Goal: Transaction & Acquisition: Purchase product/service

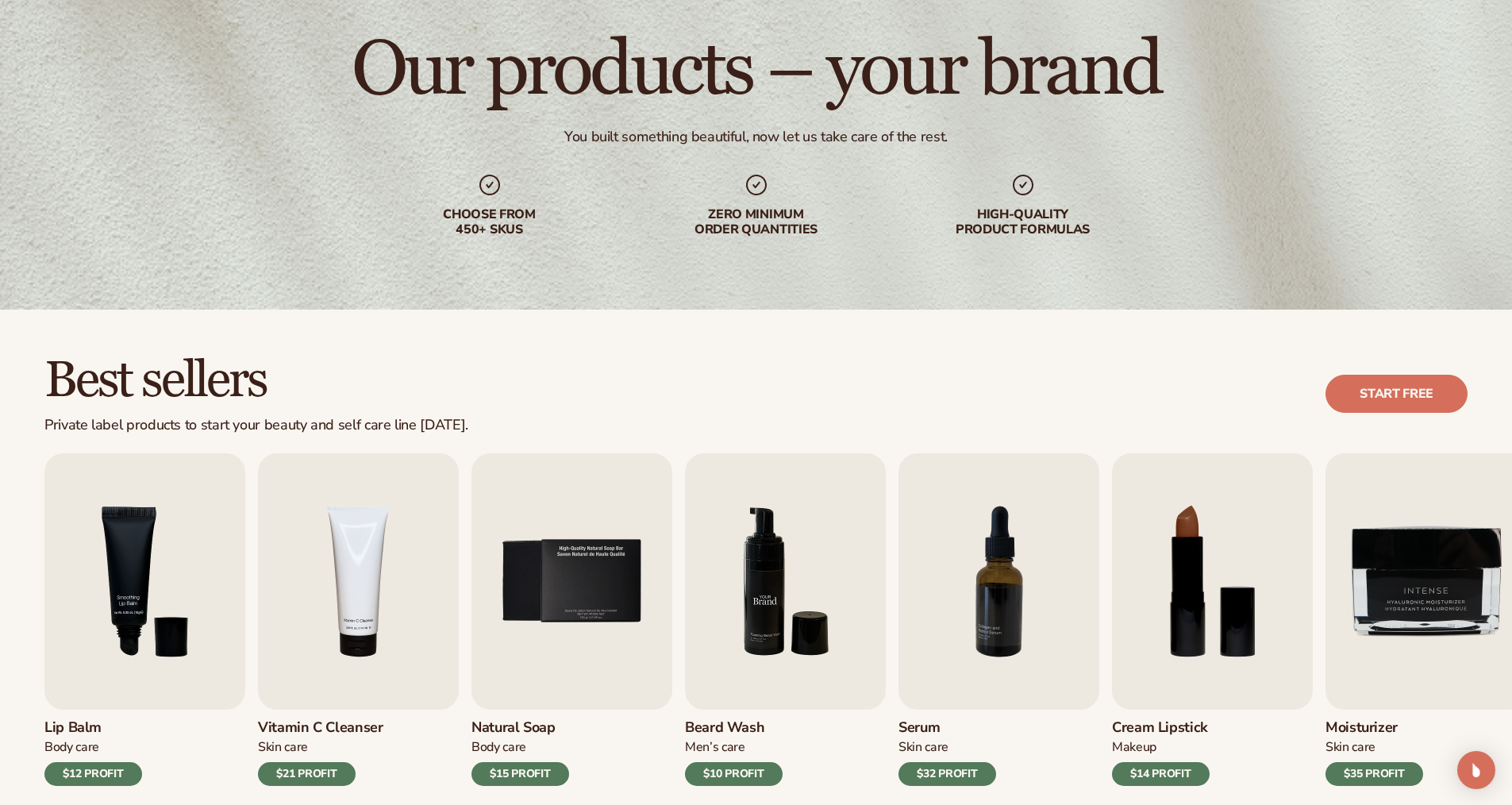
scroll to position [238, 0]
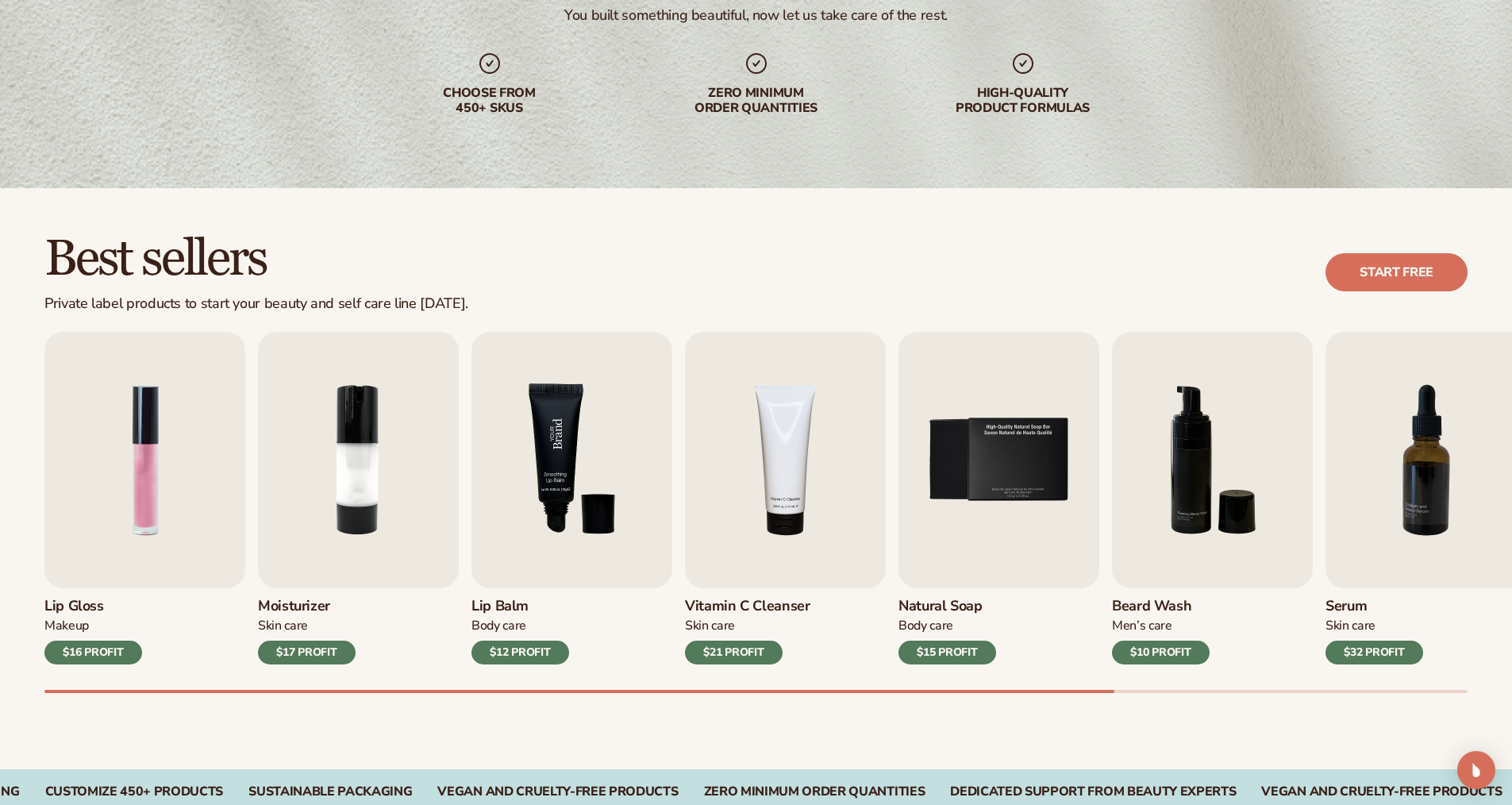
click at [543, 496] on img "3 / 9" at bounding box center [571, 460] width 201 height 256
click at [554, 488] on img "3 / 9" at bounding box center [571, 460] width 201 height 256
click at [576, 421] on img "3 / 9" at bounding box center [571, 460] width 201 height 256
click at [584, 437] on img "3 / 9" at bounding box center [571, 460] width 201 height 256
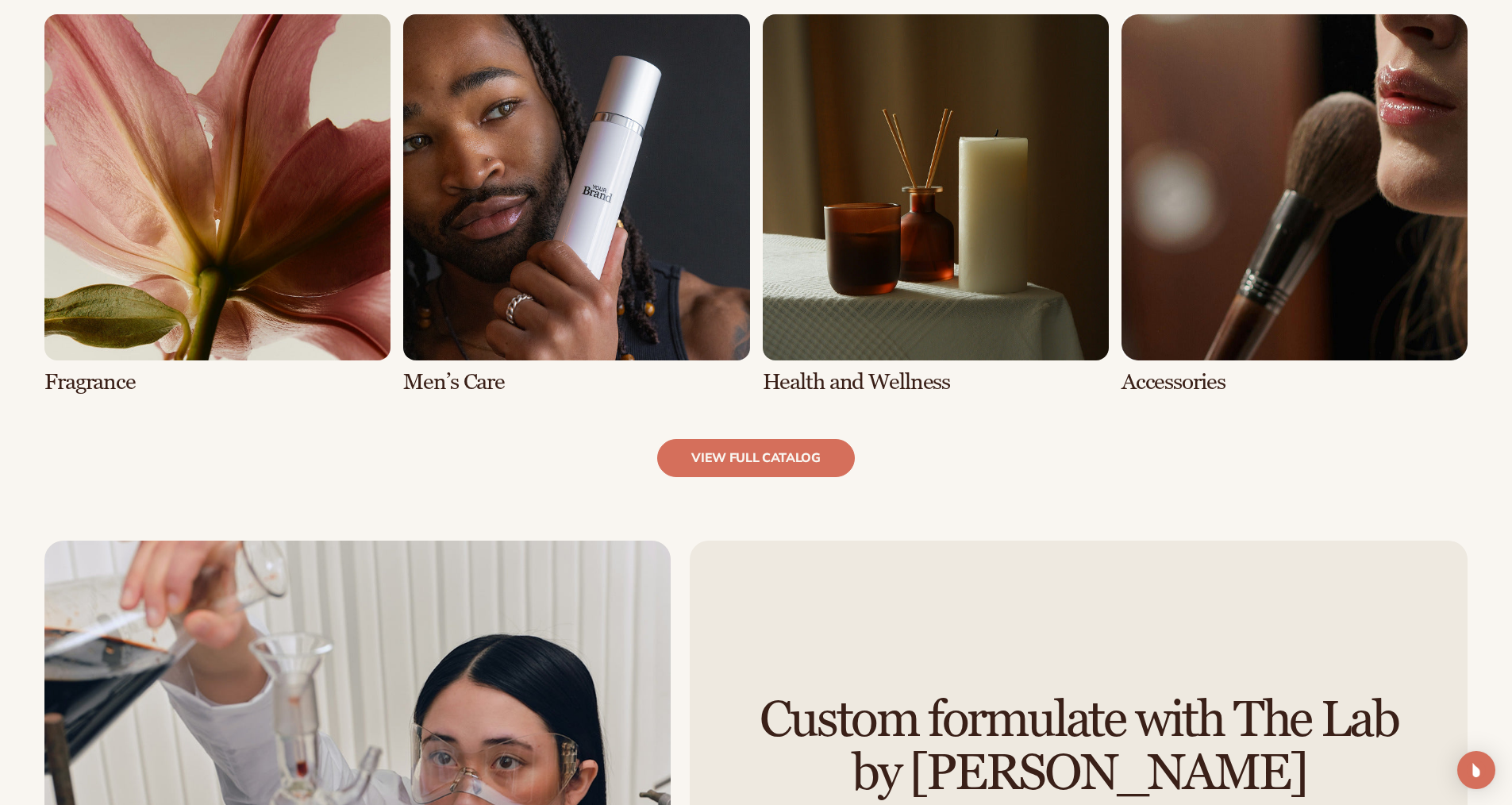
scroll to position [1587, 0]
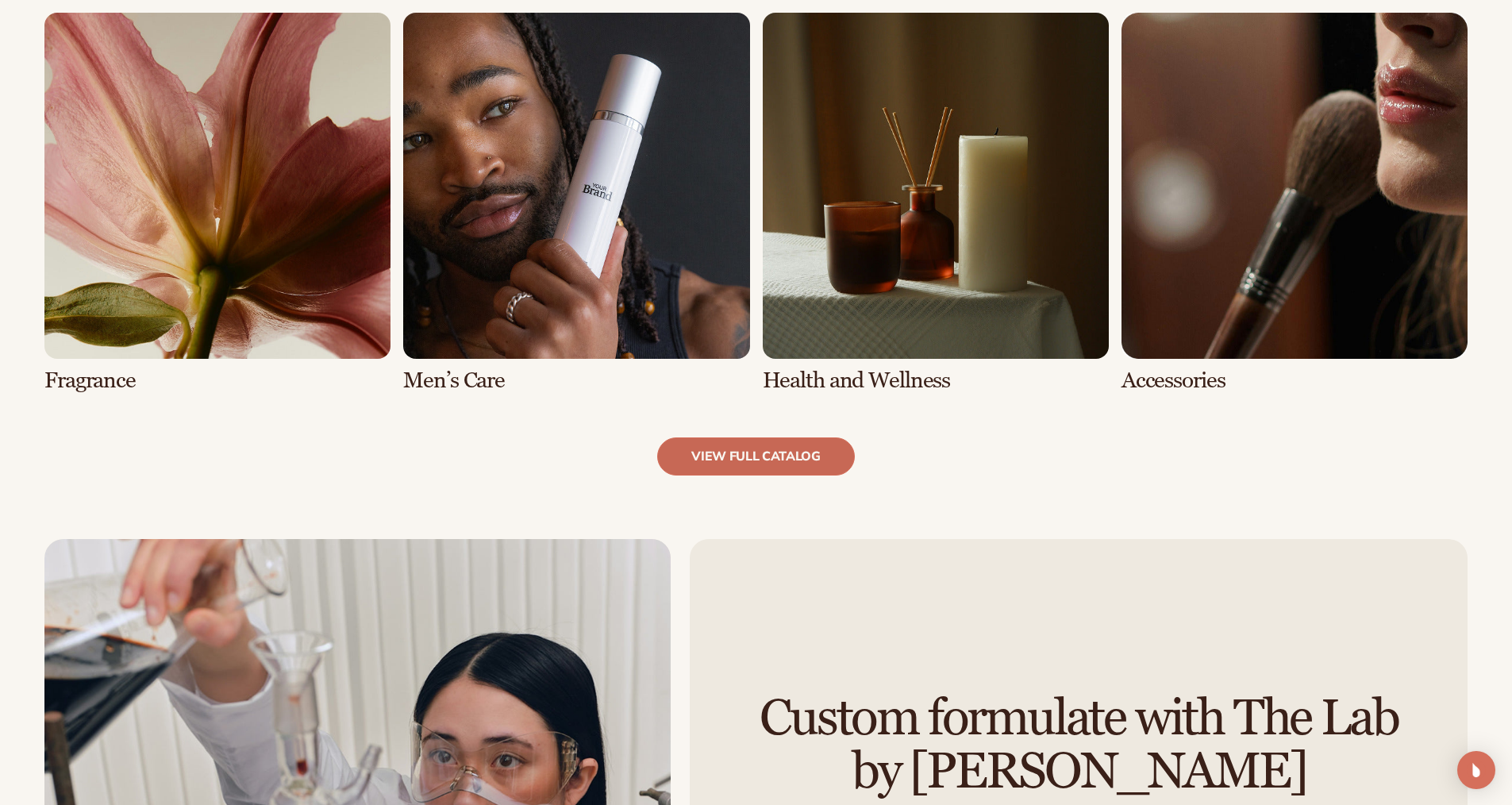
click at [712, 458] on link "view full catalog" at bounding box center [756, 456] width 198 height 38
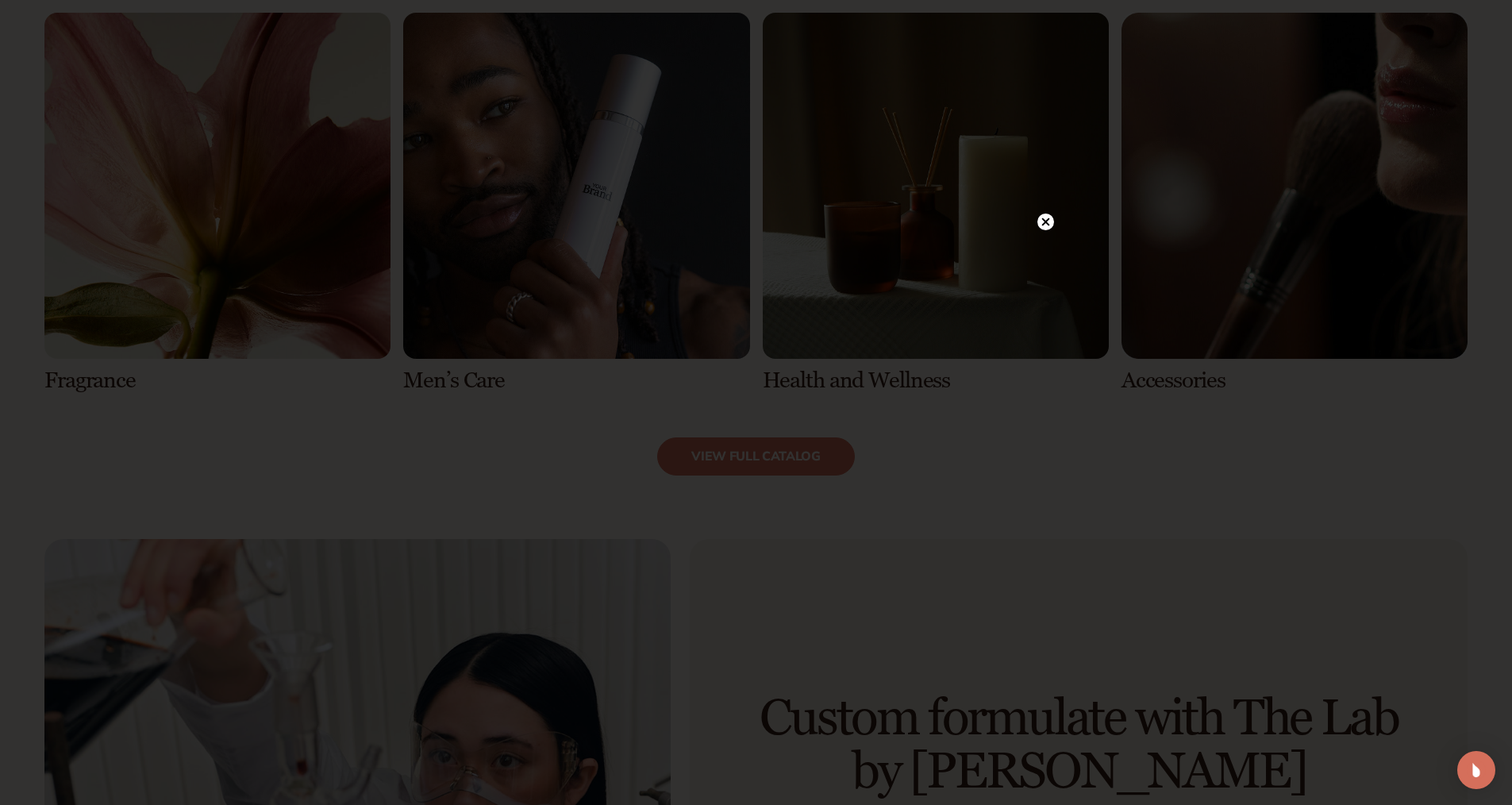
click at [1046, 221] on icon at bounding box center [1045, 221] width 8 height 8
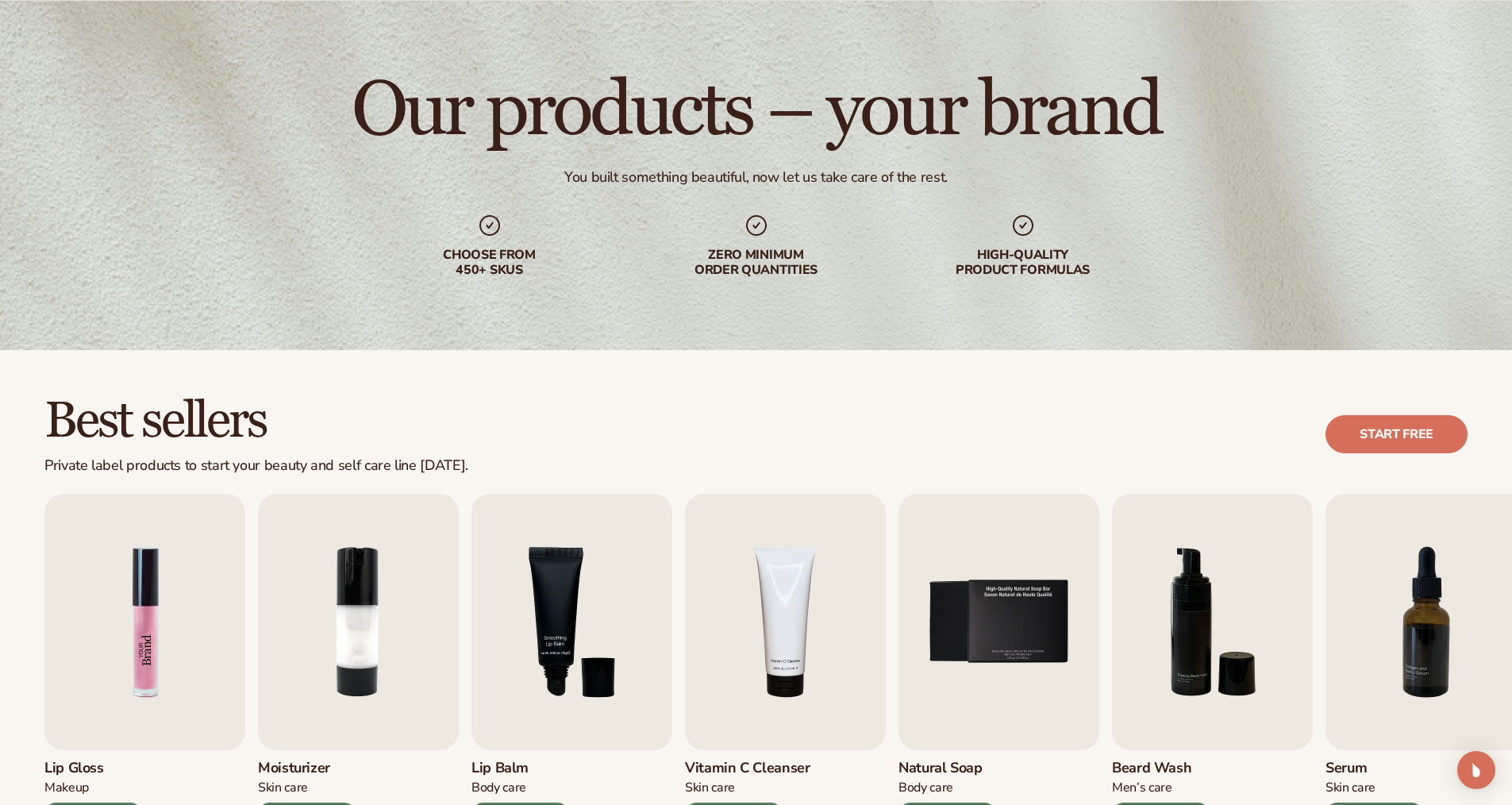
scroll to position [0, 0]
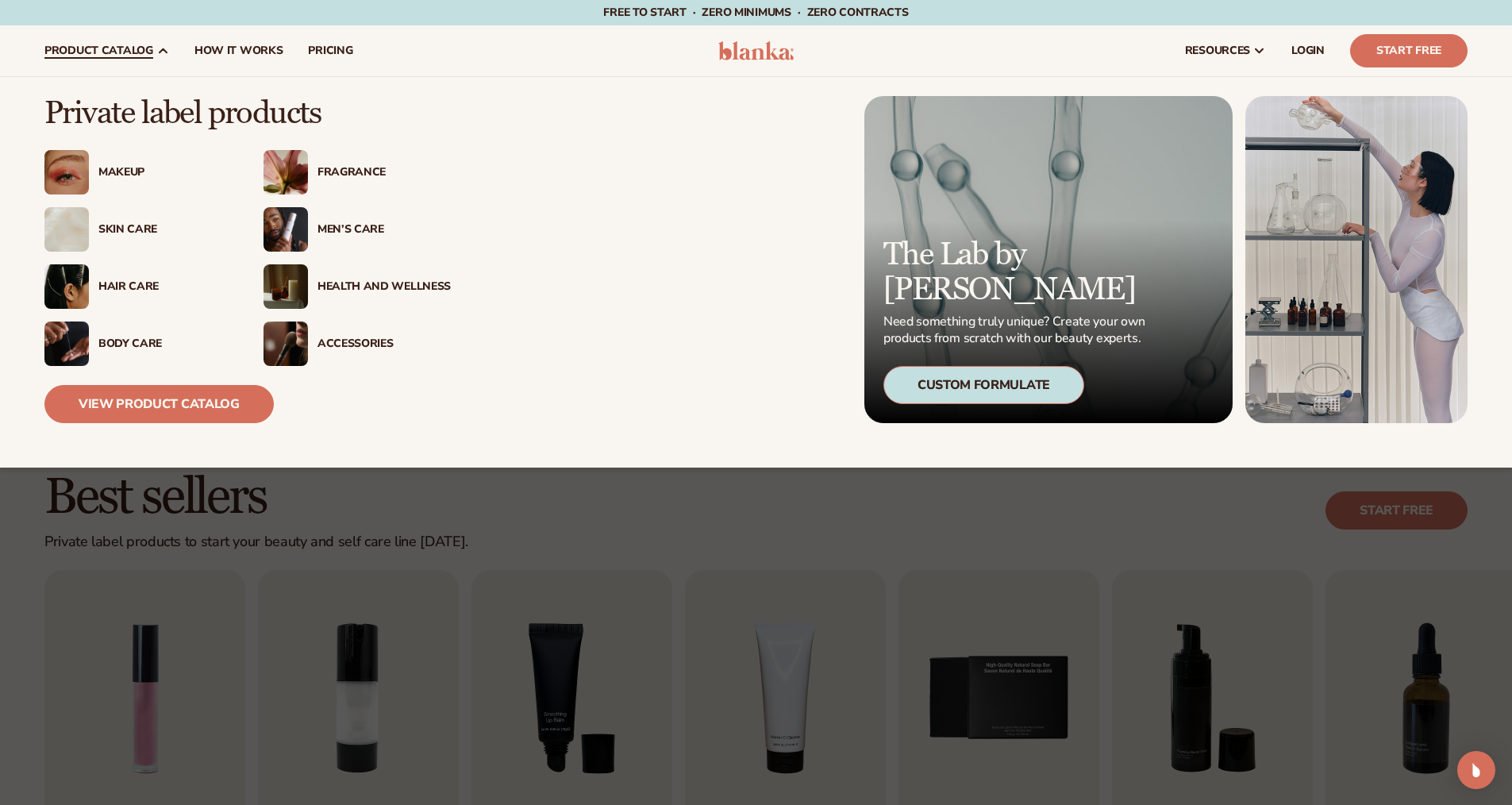
click at [116, 234] on div "Skin Care" at bounding box center [164, 230] width 133 height 14
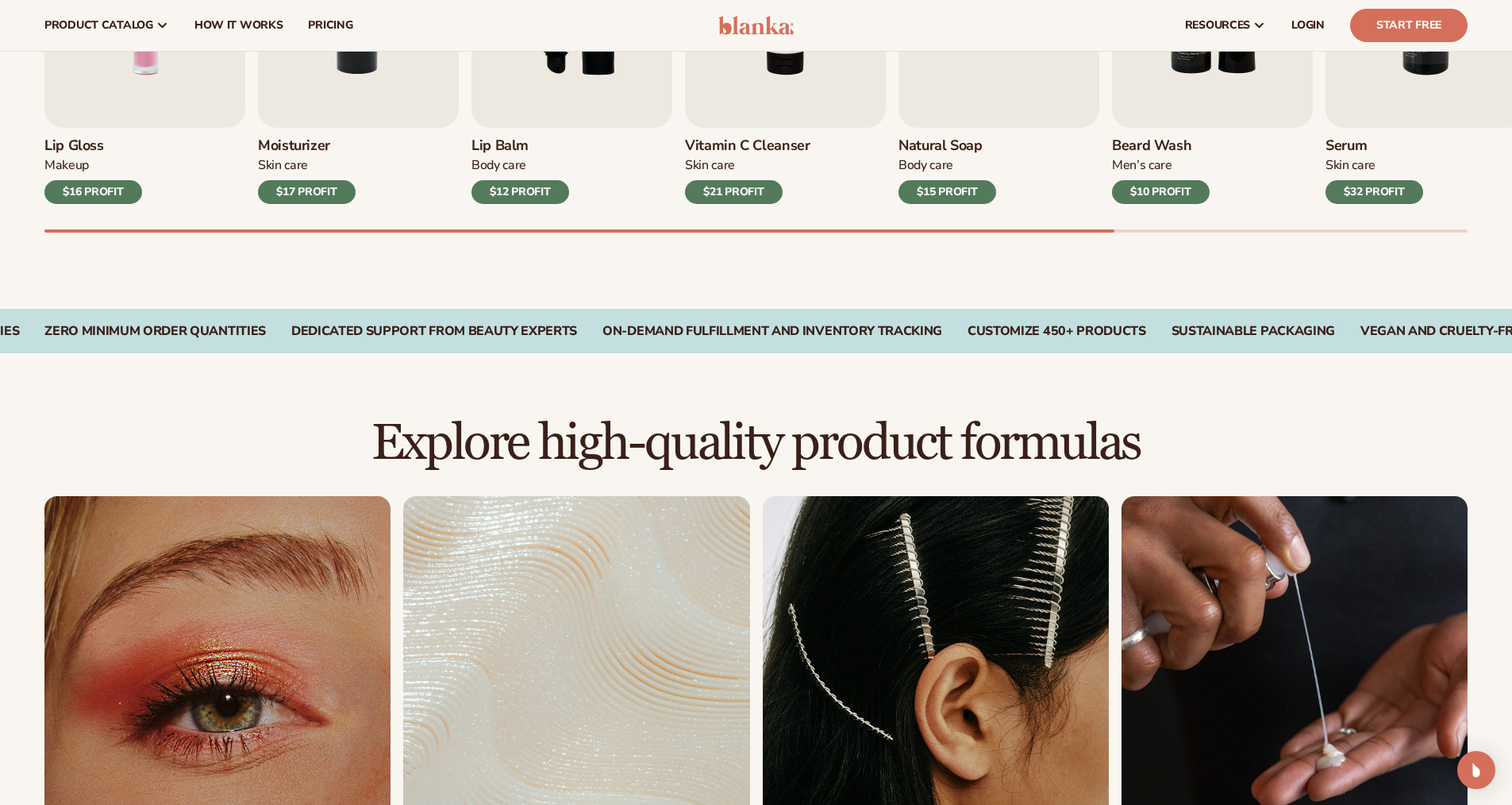
scroll to position [555, 0]
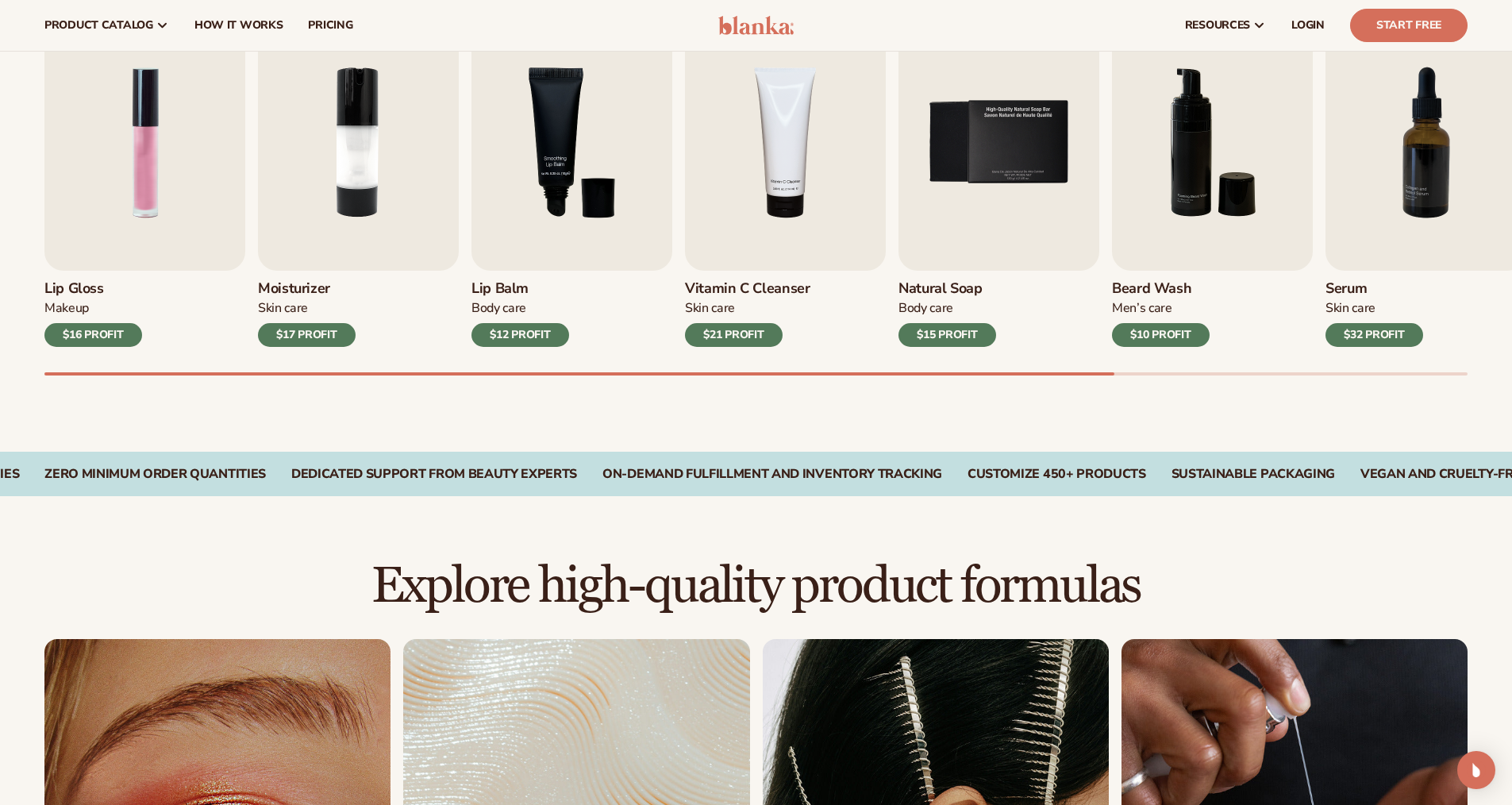
click at [520, 334] on div "$12 PROFIT" at bounding box center [520, 335] width 98 height 24
click at [572, 210] on img "3 / 9" at bounding box center [571, 142] width 201 height 256
click at [562, 147] on img "3 / 9" at bounding box center [571, 142] width 201 height 256
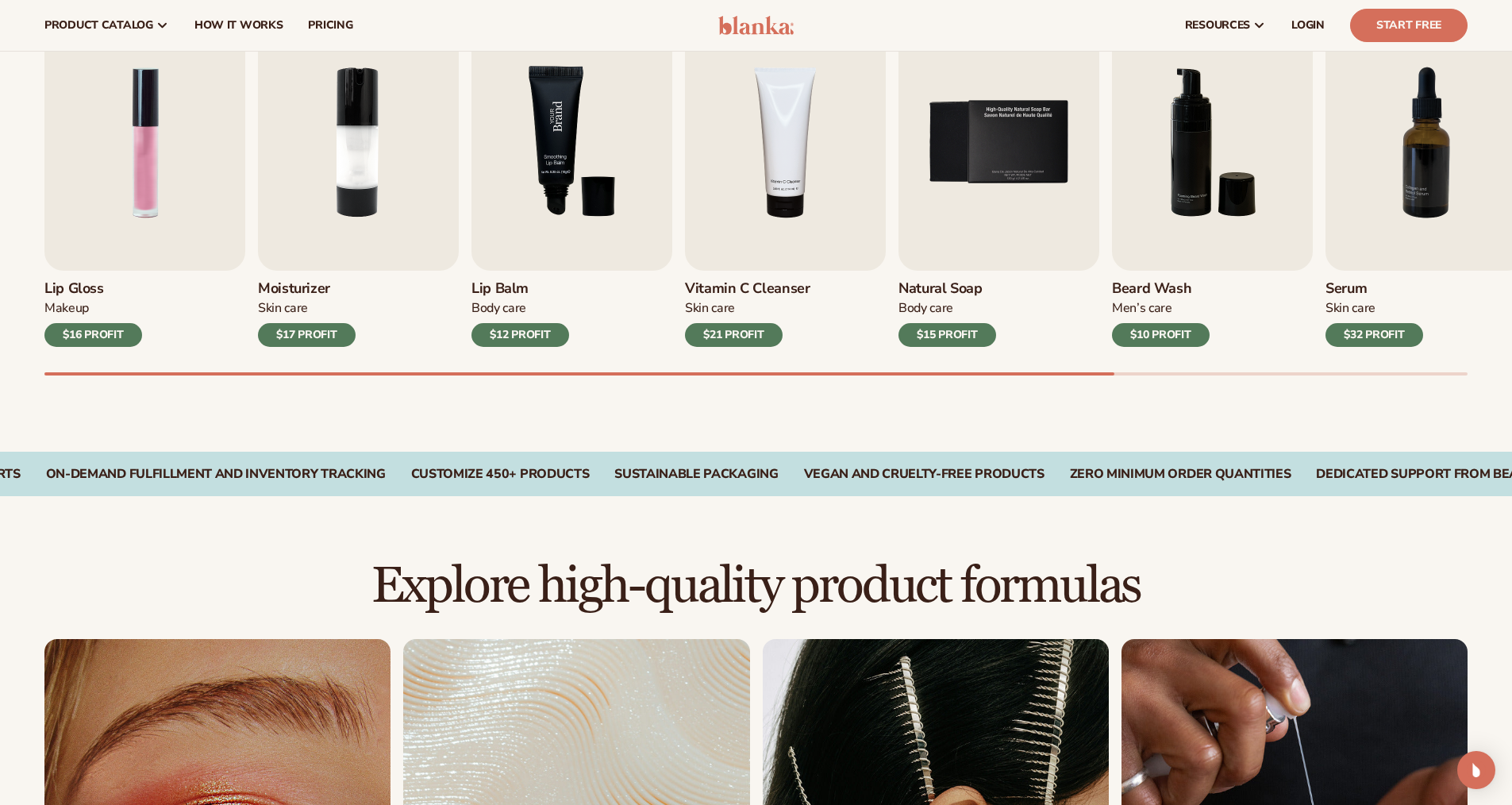
click at [562, 147] on img "3 / 9" at bounding box center [571, 142] width 201 height 256
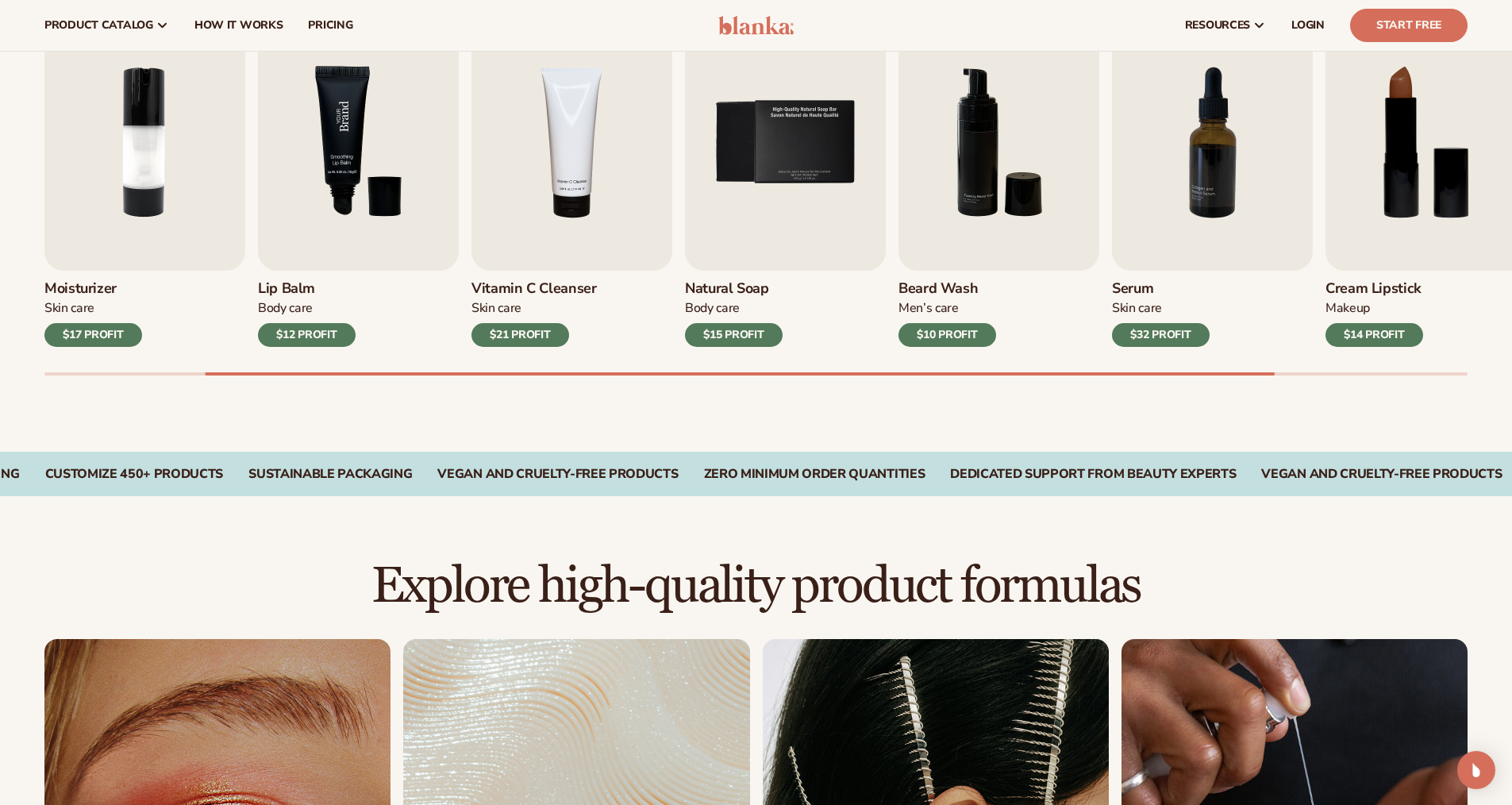
click at [375, 123] on img "3 / 9" at bounding box center [358, 142] width 201 height 256
click at [349, 121] on img "3 / 9" at bounding box center [358, 142] width 201 height 256
click at [349, 120] on img "3 / 9" at bounding box center [358, 142] width 201 height 256
click at [349, 117] on img "3 / 9" at bounding box center [358, 142] width 201 height 256
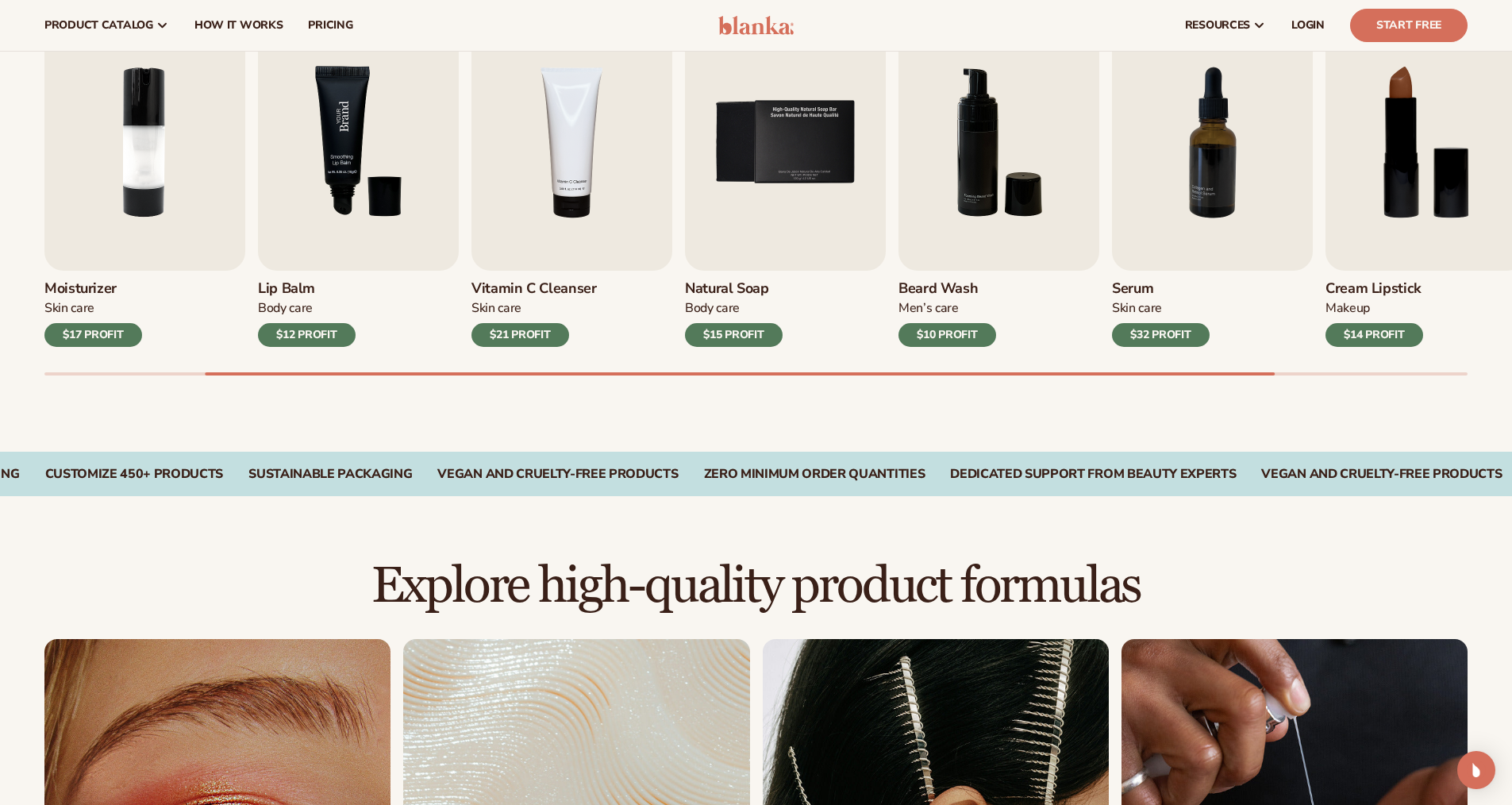
click at [343, 200] on img "3 / 9" at bounding box center [358, 142] width 201 height 256
click at [398, 329] on link "Lip Balm Body Care $12 PROFIT" at bounding box center [358, 181] width 201 height 332
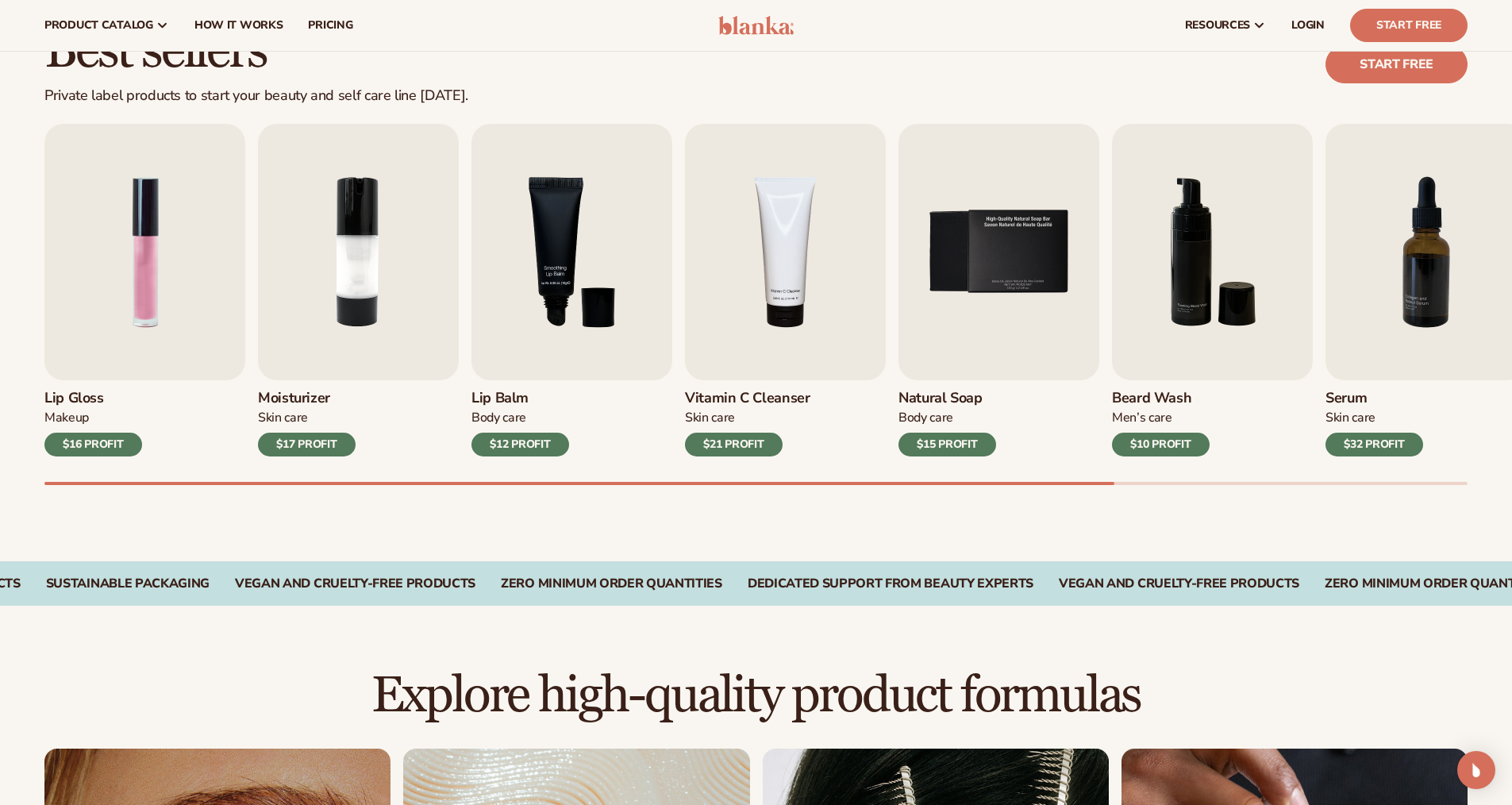
scroll to position [318, 0]
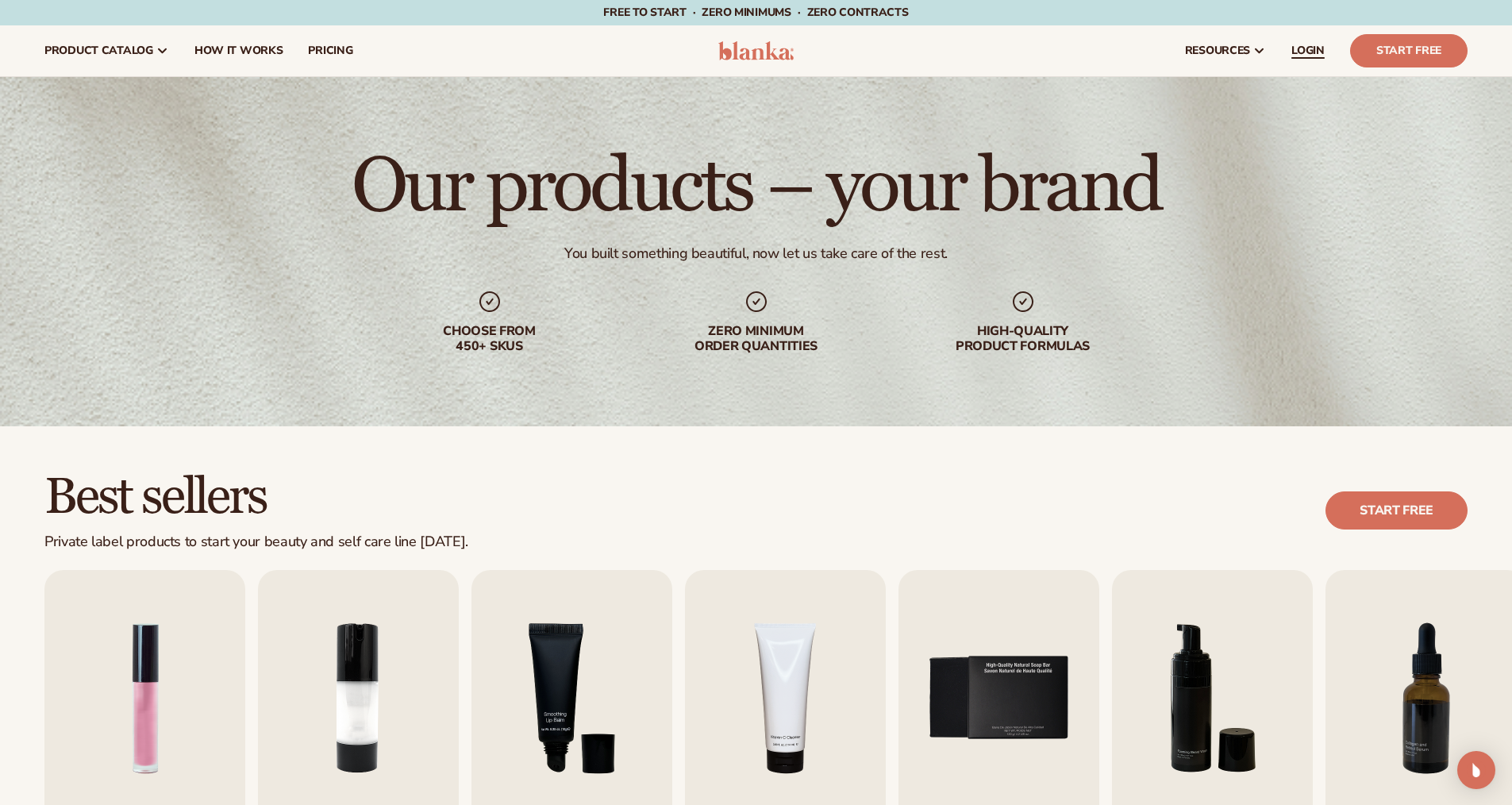
click at [1298, 51] on span "LOGIN" at bounding box center [1308, 51] width 34 height 13
